Goal: Task Accomplishment & Management: Manage account settings

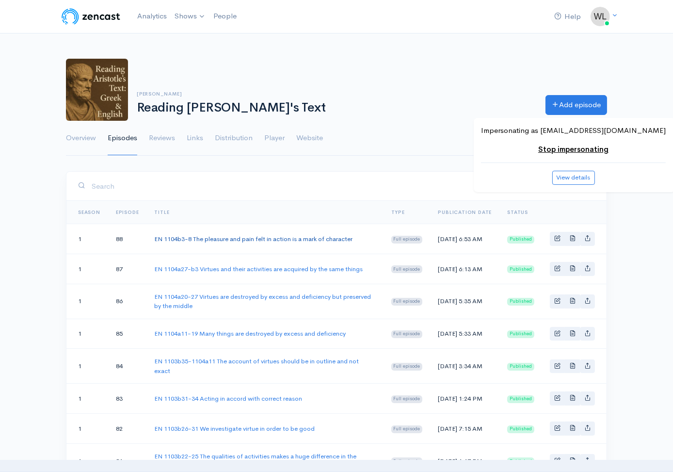
click at [237, 239] on link "EN 1104b3-8 The pleasure and pain felt in action is a mark of character" at bounding box center [253, 239] width 198 height 8
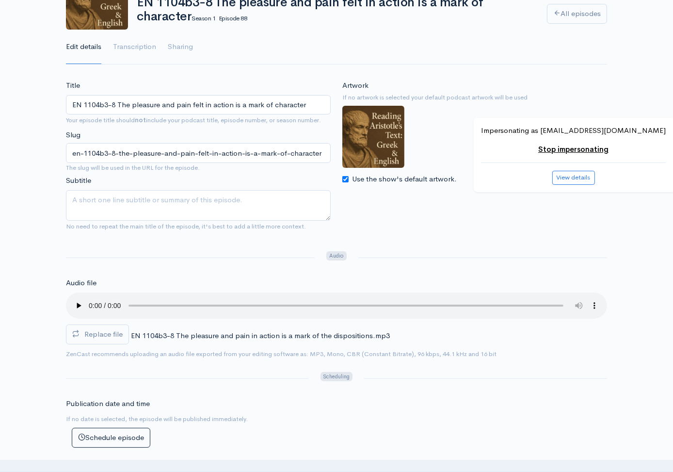
scroll to position [93, 0]
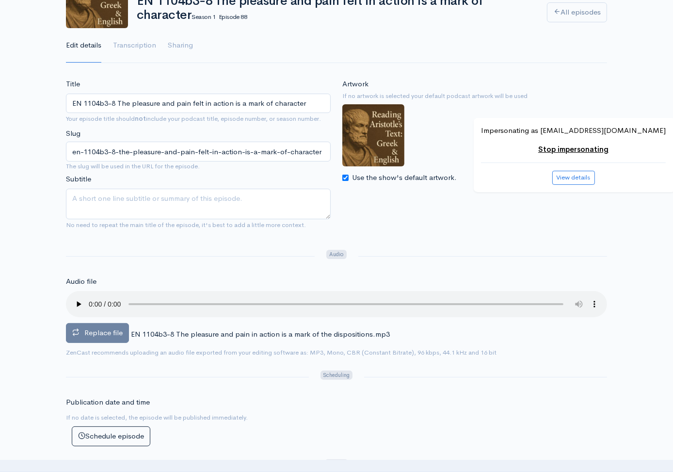
click at [95, 331] on span "Replace file" at bounding box center [103, 332] width 38 height 9
click at [0, 0] on input "Replace file" at bounding box center [0, 0] width 0 height 0
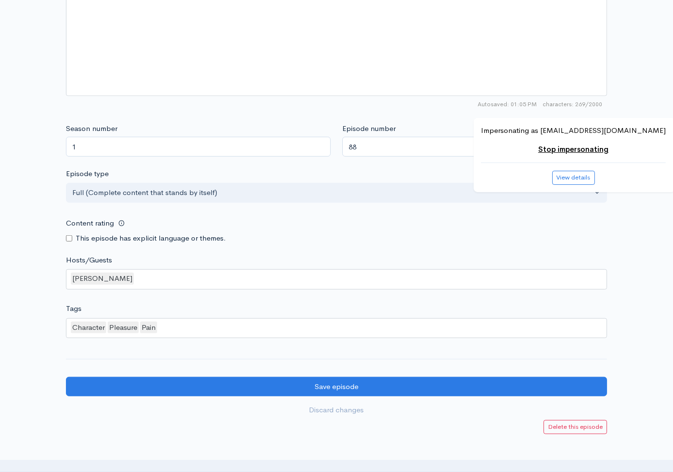
scroll to position [787, 0]
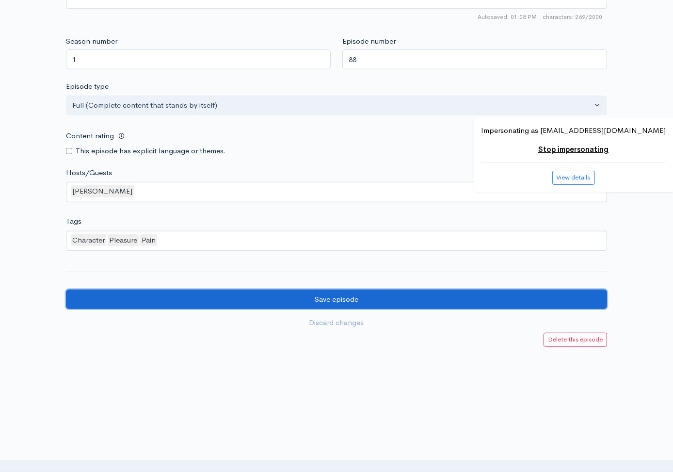
click at [182, 305] on input "Save episode" at bounding box center [336, 300] width 541 height 20
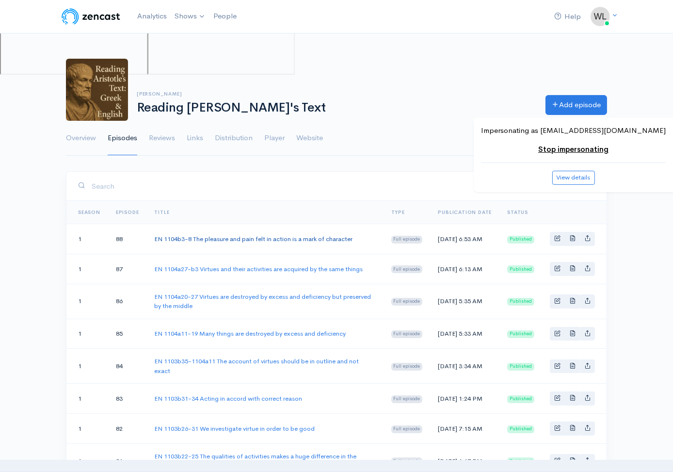
click at [205, 242] on link "EN 1104b3-8 The pleasure and pain felt in action is a mark of character" at bounding box center [253, 239] width 198 height 8
click at [167, 272] on link "EN 1104a27-b3 Virtues and their activities are acquired by the same things" at bounding box center [258, 269] width 209 height 8
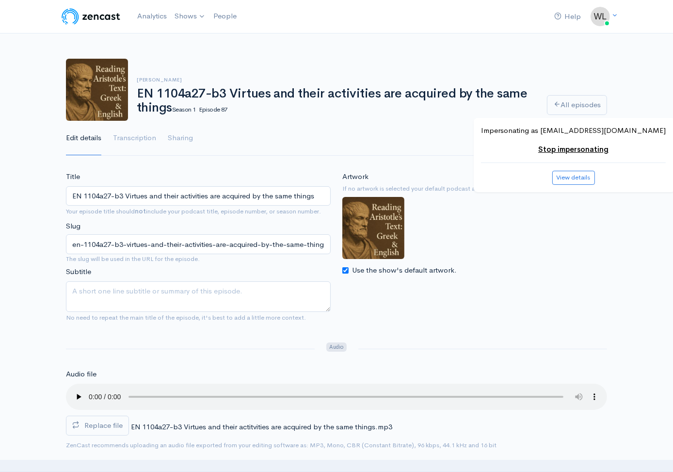
click at [607, 315] on div "Artwork If no artwork is selected your default podcast artwork will be used Use…" at bounding box center [475, 250] width 276 height 158
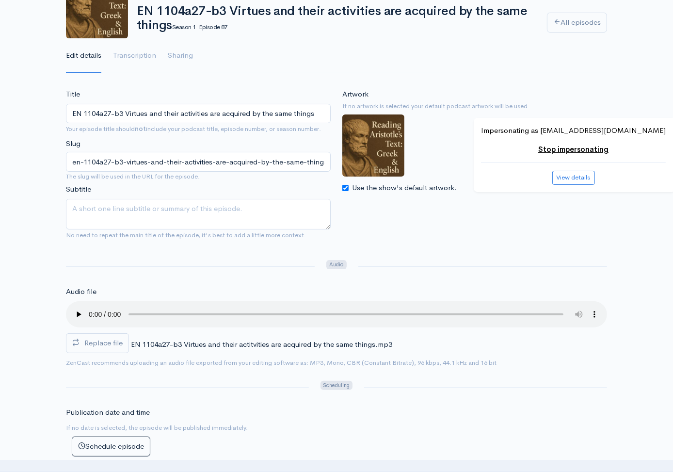
scroll to position [83, 0]
